Goal: Find specific page/section: Find specific page/section

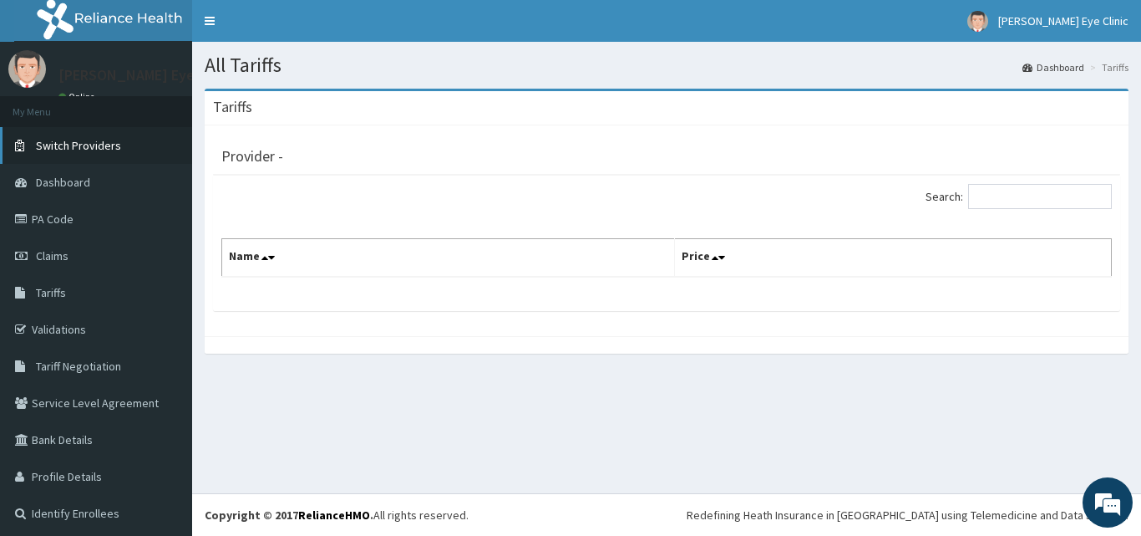
click at [90, 144] on span "Switch Providers" at bounding box center [78, 145] width 85 height 15
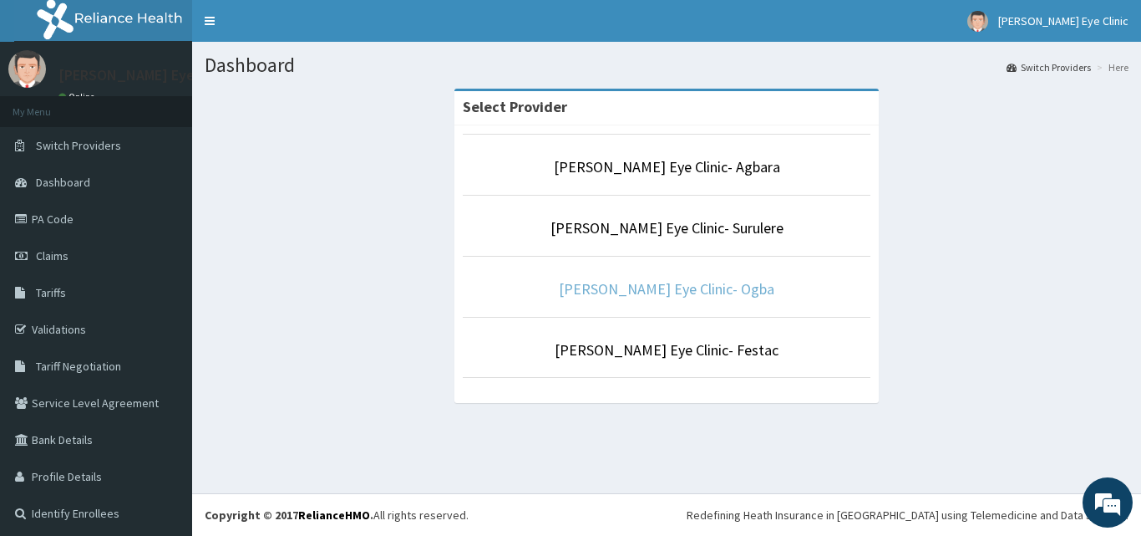
click at [674, 285] on link "[PERSON_NAME] Eye Clinic- Ogba" at bounding box center [667, 288] width 216 height 19
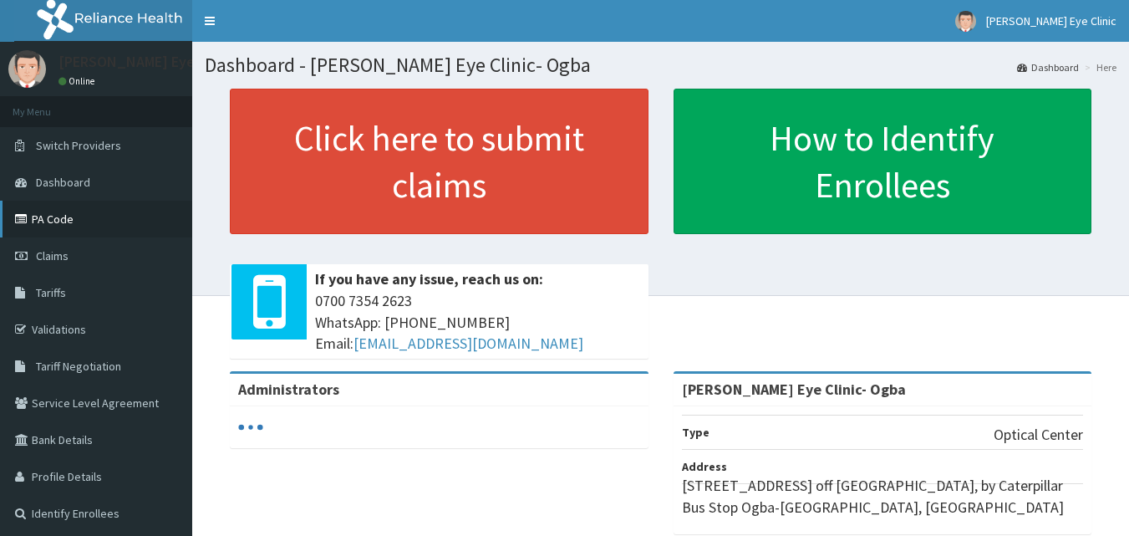
click at [55, 221] on link "PA Code" at bounding box center [96, 219] width 192 height 37
